Goal: Find specific page/section

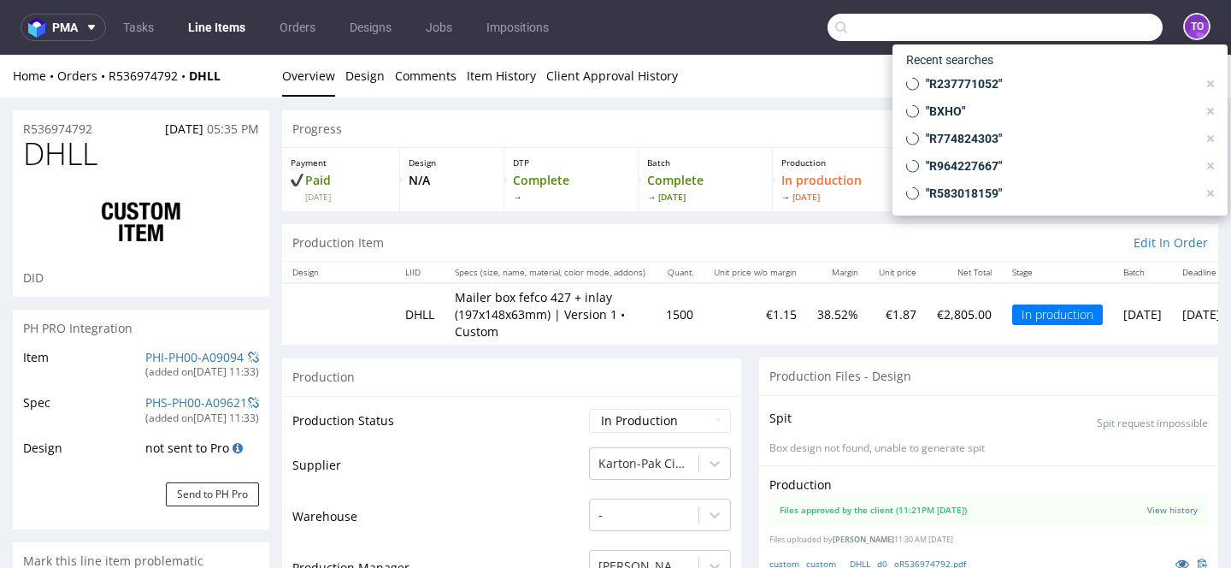
click at [1047, 27] on input "text" at bounding box center [995, 27] width 335 height 27
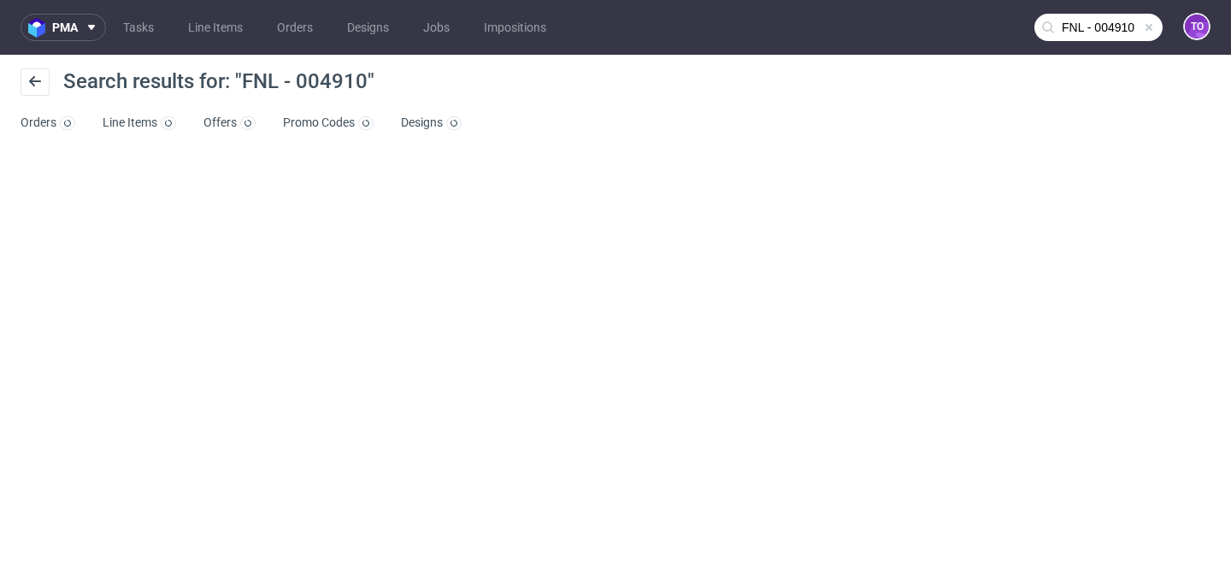
click at [1116, 26] on input "FNL - 004910" at bounding box center [1099, 27] width 128 height 27
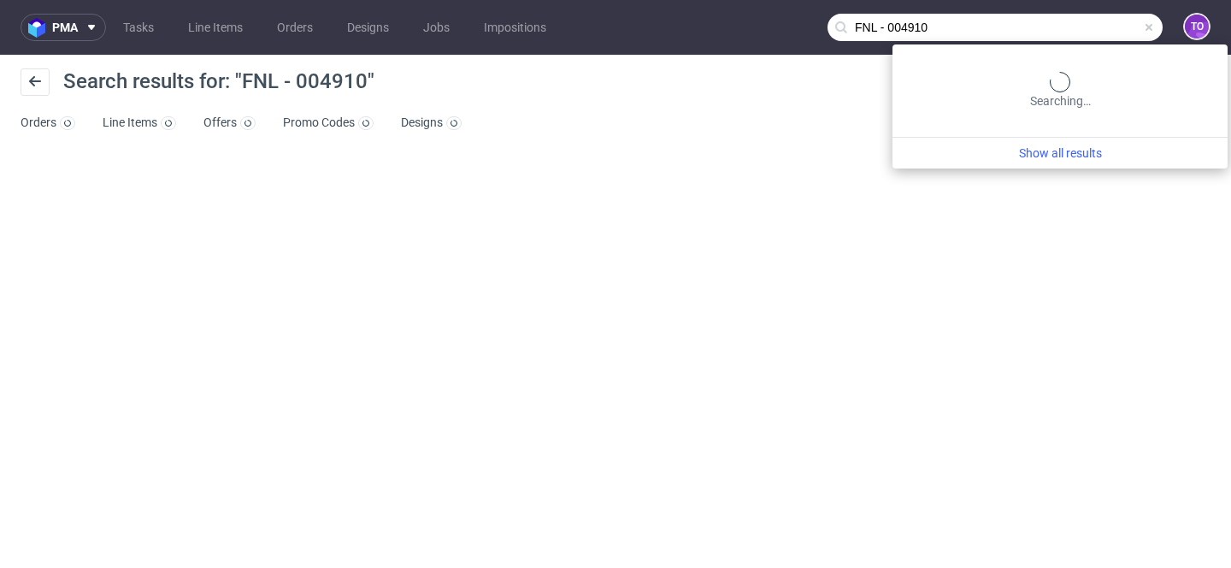
click at [890, 25] on input "FNL - 004910" at bounding box center [995, 27] width 335 height 27
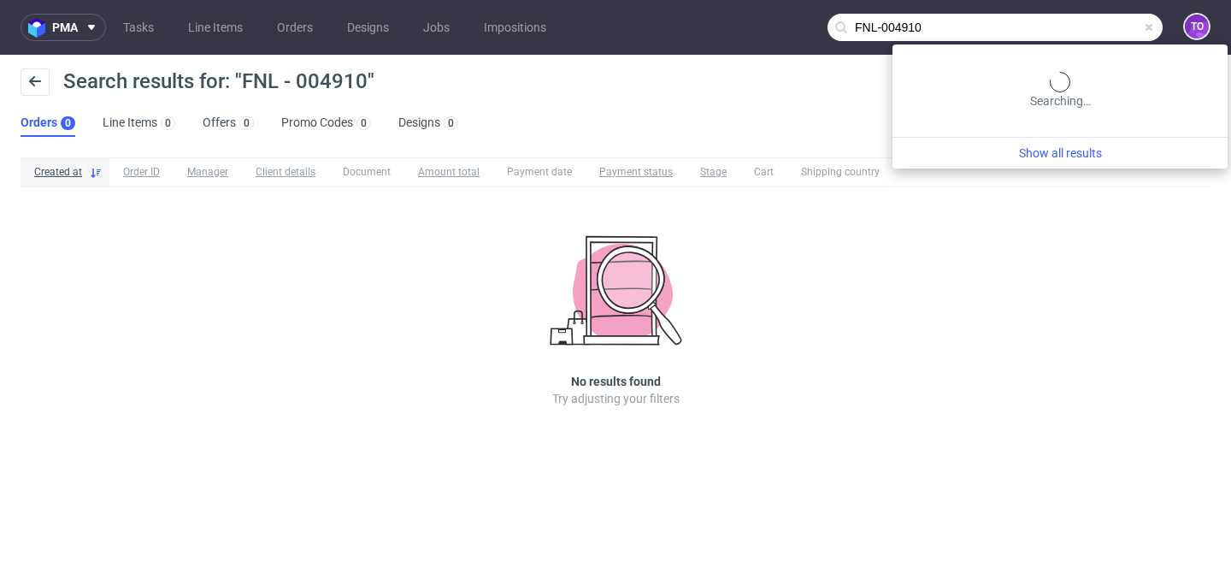
type input "FNL-004910"
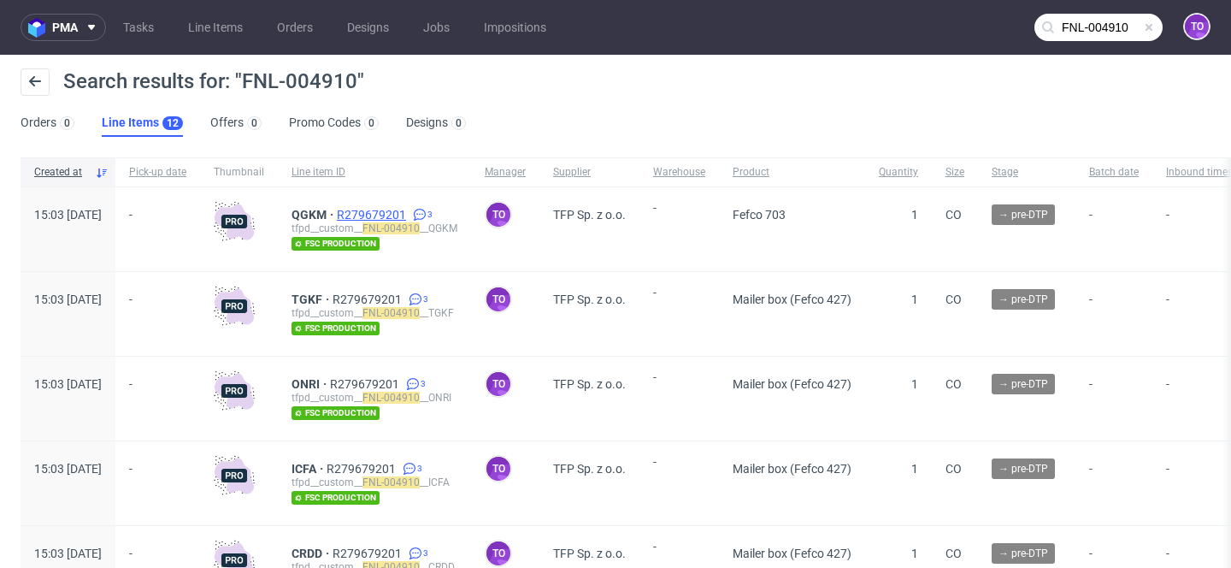
click at [398, 214] on span "R279679201" at bounding box center [373, 215] width 73 height 14
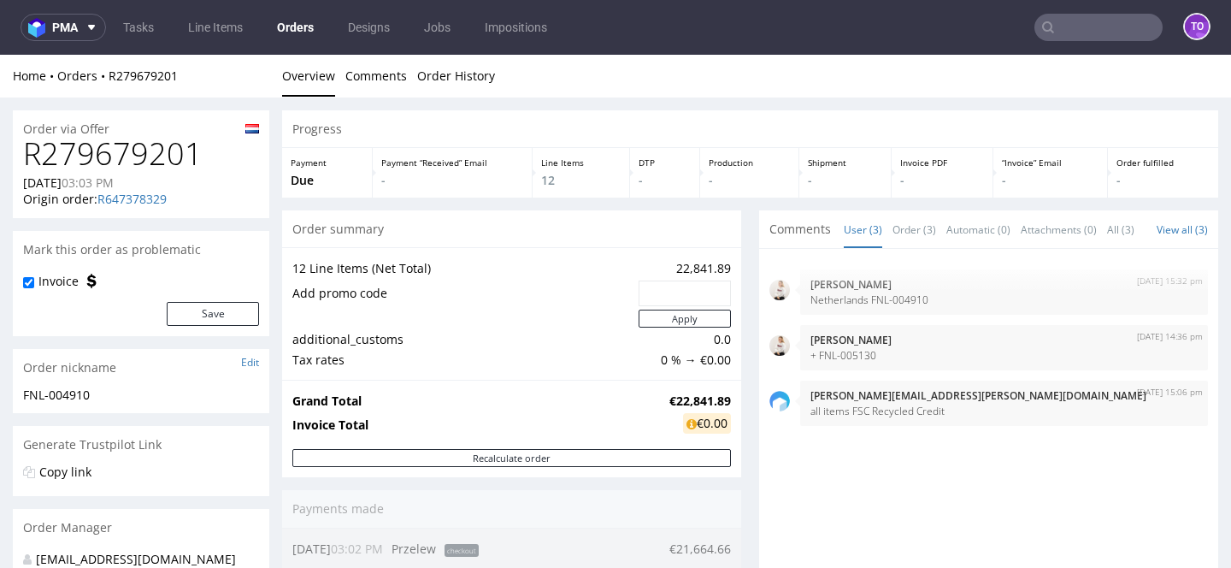
click at [1120, 32] on input "text" at bounding box center [1099, 27] width 128 height 27
paste input "R647378329"
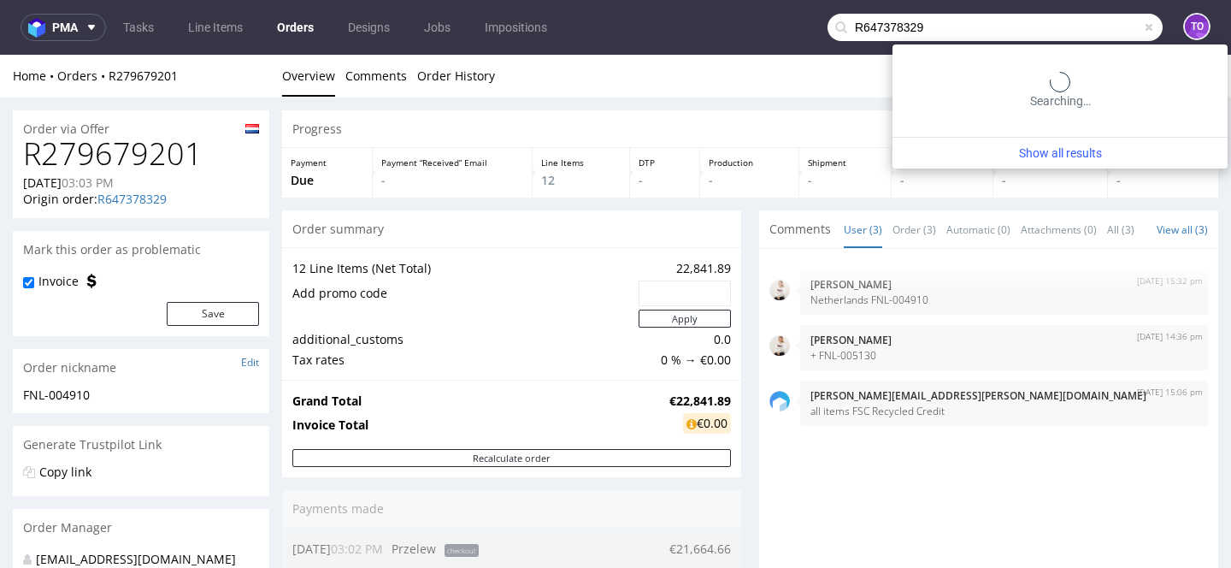
type input "R647378329"
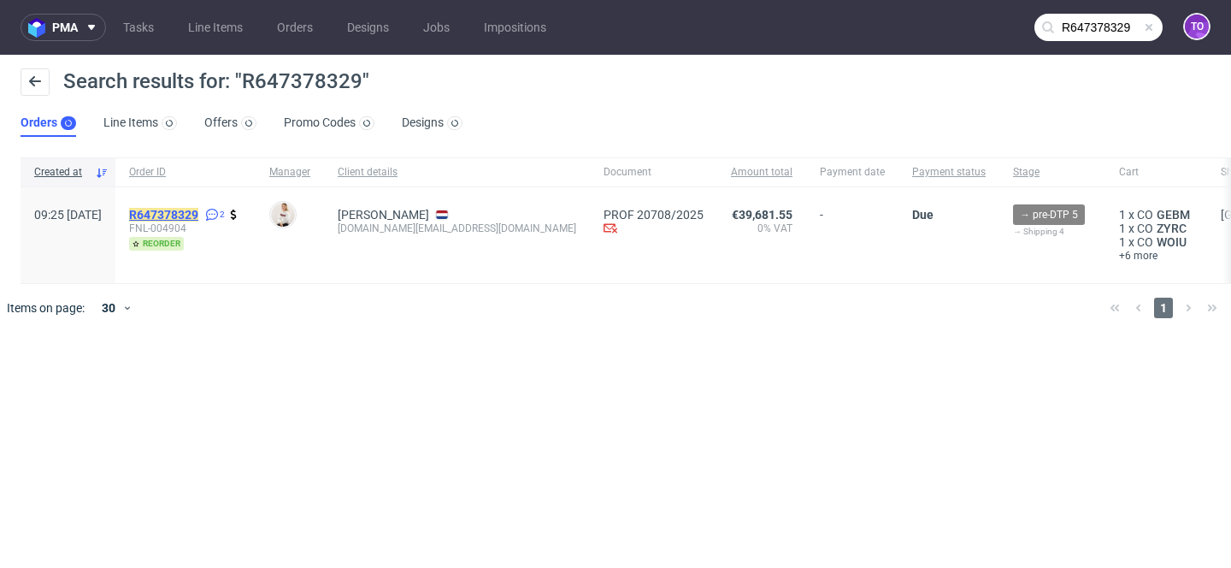
click at [198, 208] on mark "R647378329" at bounding box center [163, 215] width 69 height 14
